Goal: Task Accomplishment & Management: Manage account settings

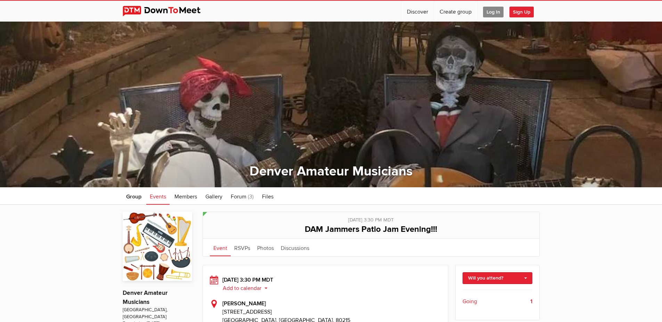
click at [163, 9] on img at bounding box center [167, 11] width 89 height 10
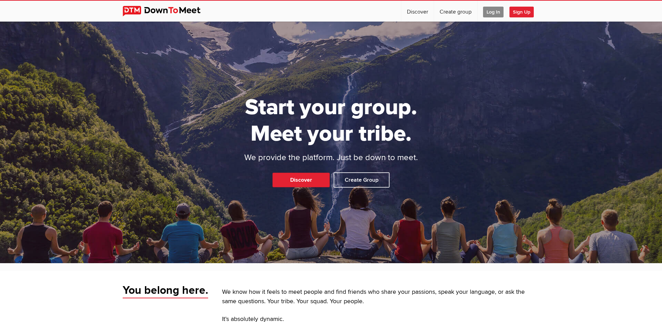
click at [488, 11] on span "Log In" at bounding box center [493, 12] width 21 height 11
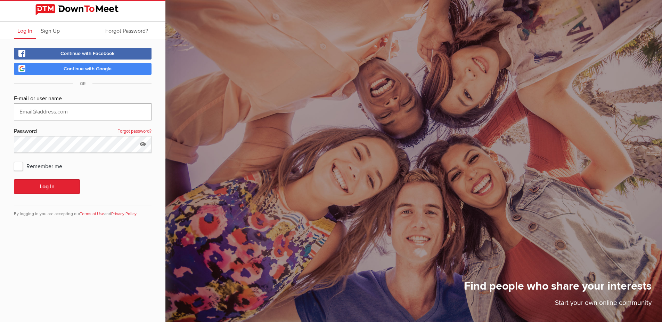
click at [83, 115] on input "text" at bounding box center [83, 111] width 138 height 17
type input "JamminJeff"
click at [13, 168] on div "Continue with Facebook Continue with Google OR E-mail or user name JamminJeff P…" at bounding box center [83, 136] width 166 height 194
click at [20, 170] on span "Remember me" at bounding box center [41, 166] width 55 height 13
click at [14, 160] on input "Remember me" at bounding box center [14, 159] width 0 height 0
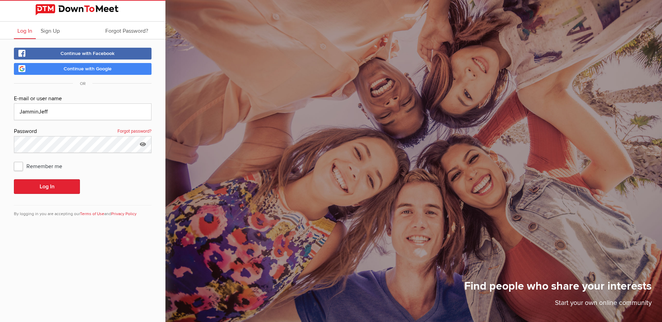
checkbox input "true"
click at [40, 188] on button "Log In" at bounding box center [47, 186] width 66 height 15
